Goal: Information Seeking & Learning: Learn about a topic

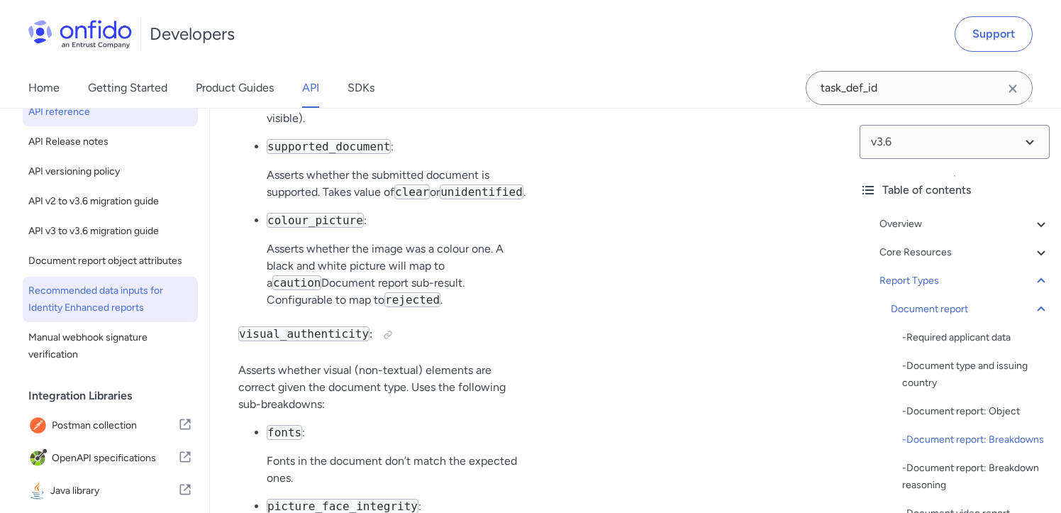
scroll to position [29, 0]
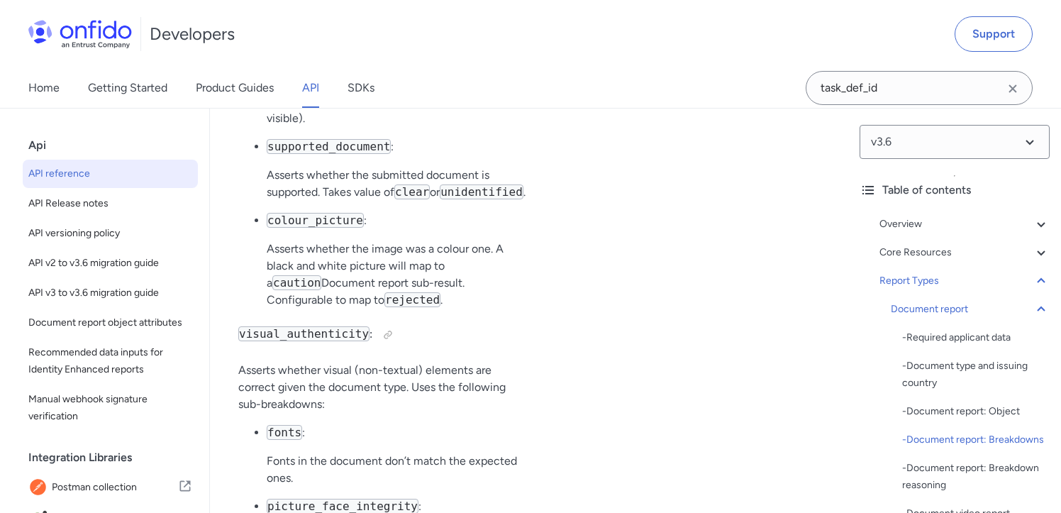
click at [311, 86] on link "API" at bounding box center [310, 88] width 17 height 40
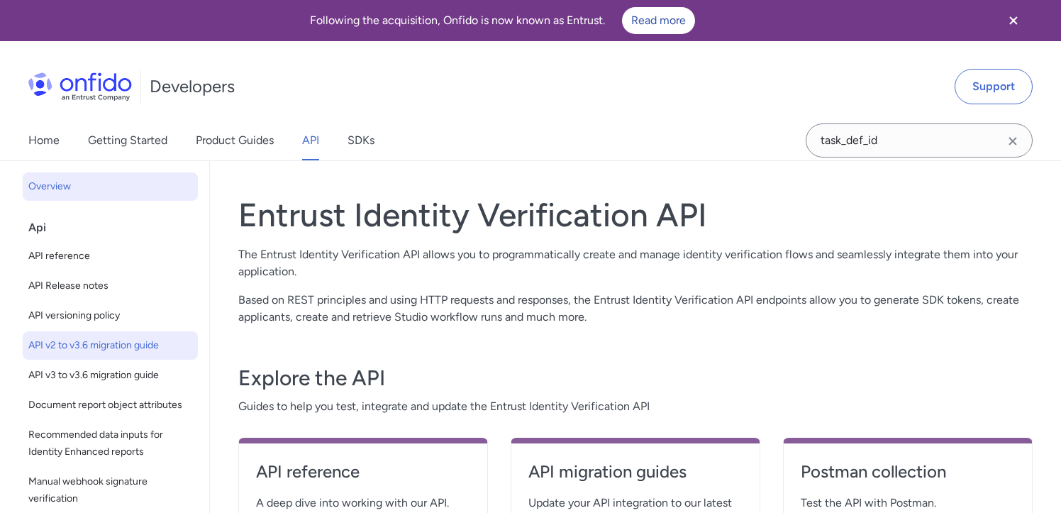
click at [99, 345] on span "API v2 to v3.6 migration guide" at bounding box center [110, 345] width 164 height 17
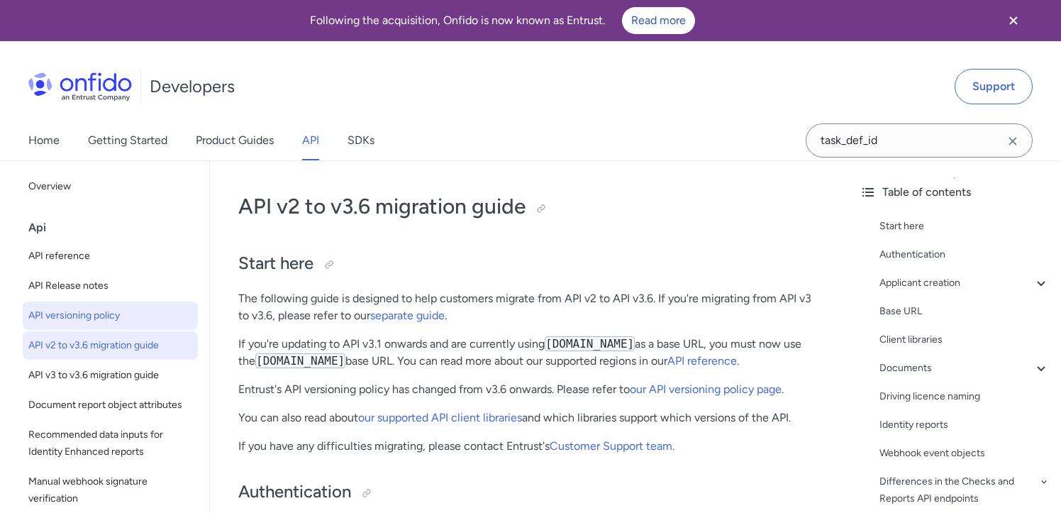
click at [105, 318] on span "API versioning policy" at bounding box center [110, 315] width 164 height 17
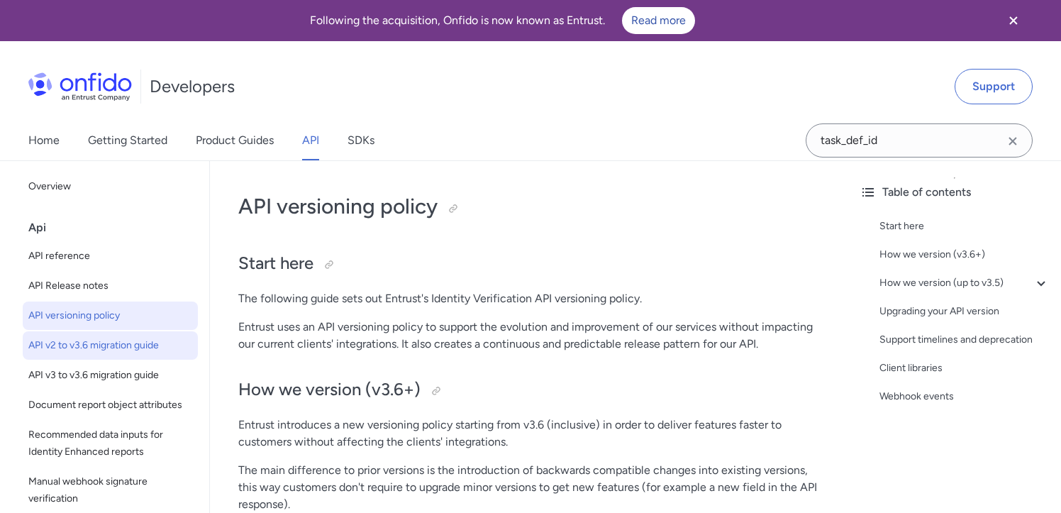
click at [101, 348] on span "API v2 to v3.6 migration guide" at bounding box center [110, 345] width 164 height 17
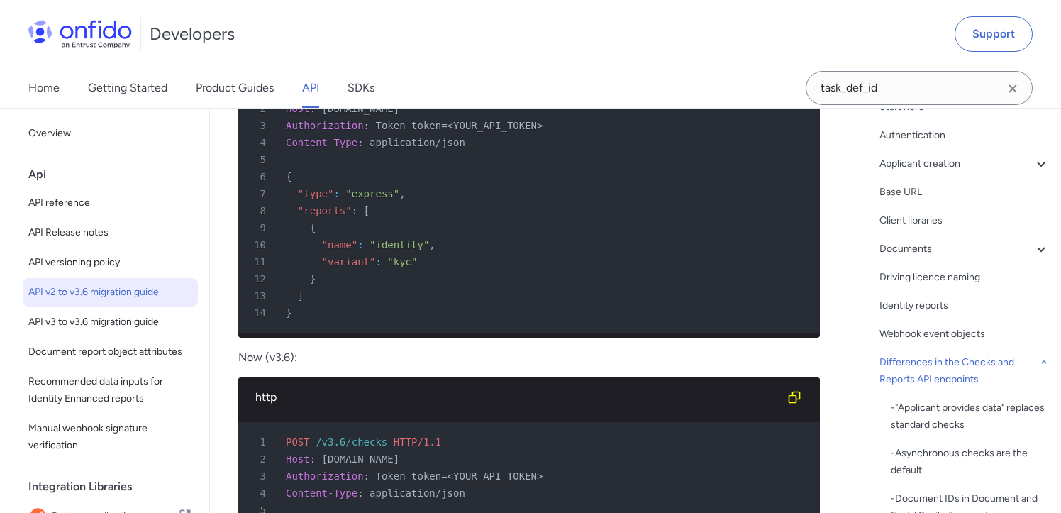
scroll to position [4862, 0]
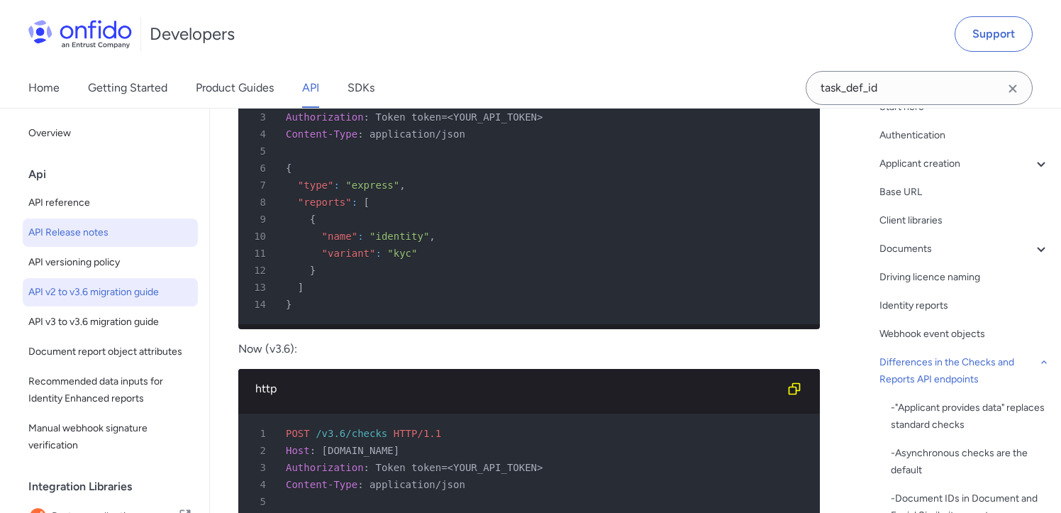
click at [78, 226] on span "API Release notes" at bounding box center [110, 232] width 164 height 17
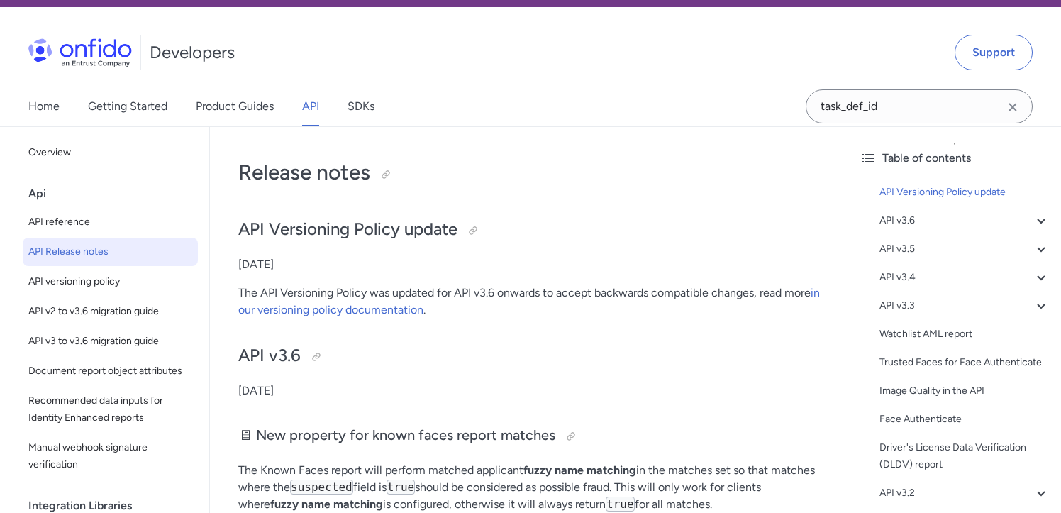
scroll to position [35, 0]
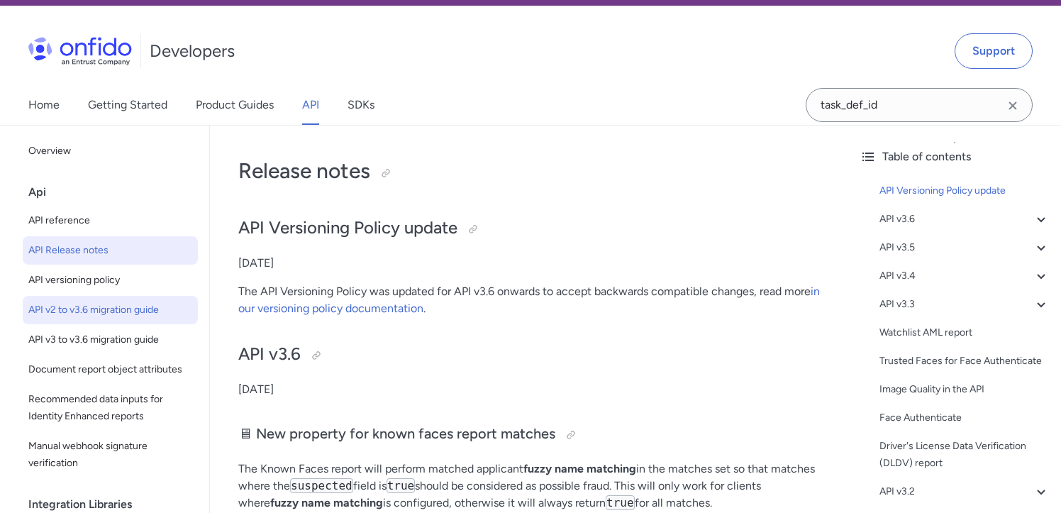
click at [67, 311] on span "API v2 to v3.6 migration guide" at bounding box center [110, 309] width 164 height 17
